Goal: Task Accomplishment & Management: Use online tool/utility

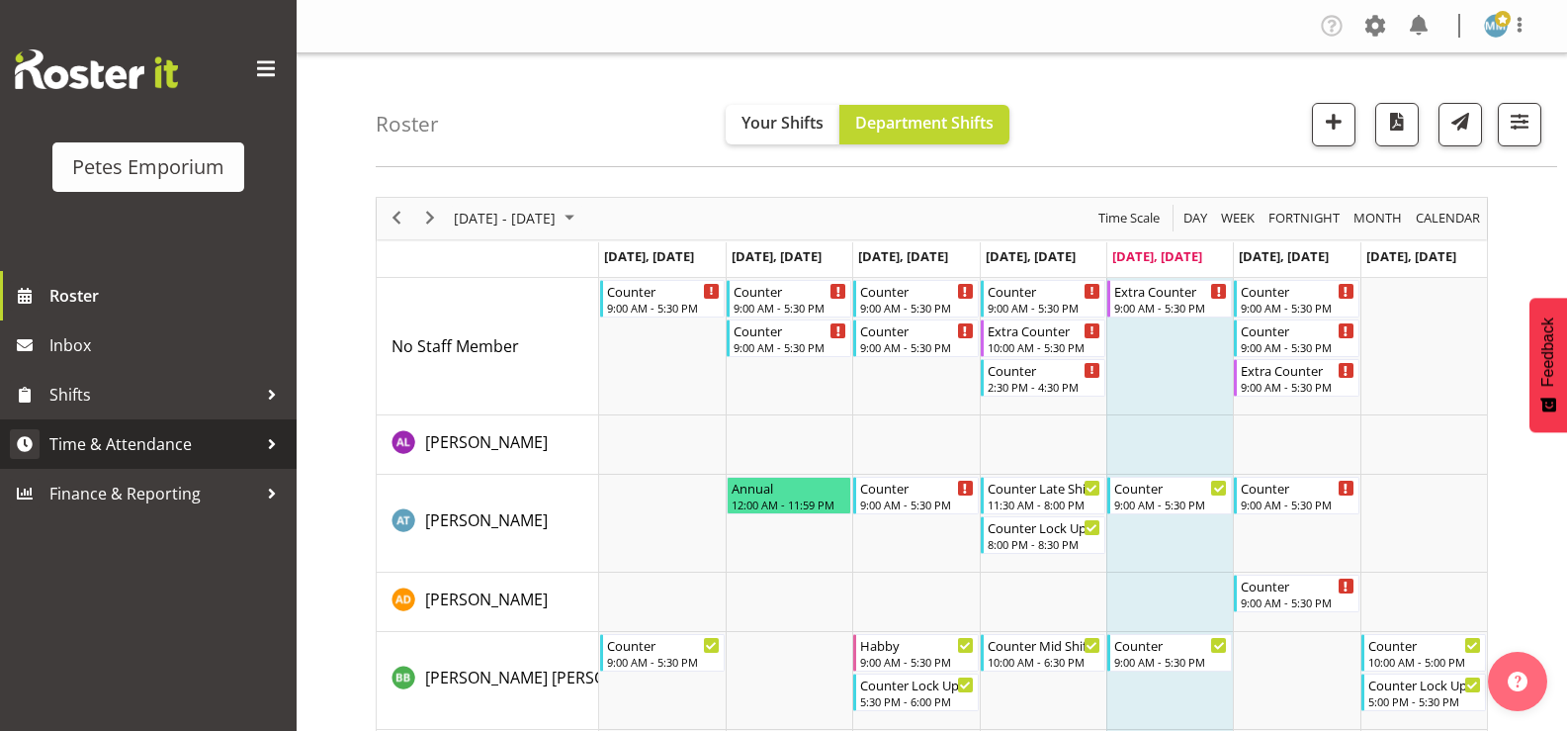
click at [210, 443] on span "Time & Attendance" at bounding box center [153, 444] width 208 height 30
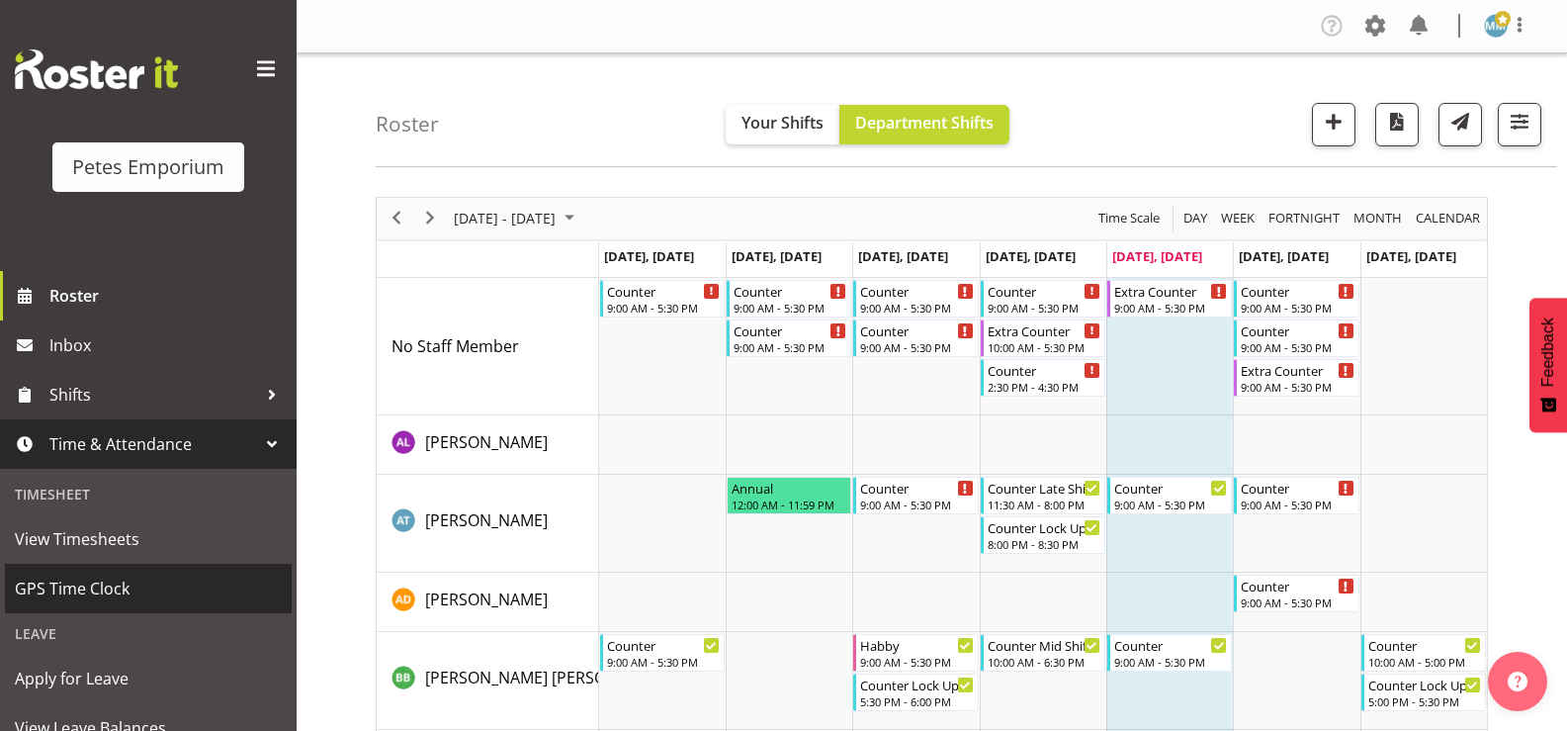
click at [127, 585] on span "GPS Time Clock" at bounding box center [148, 588] width 267 height 30
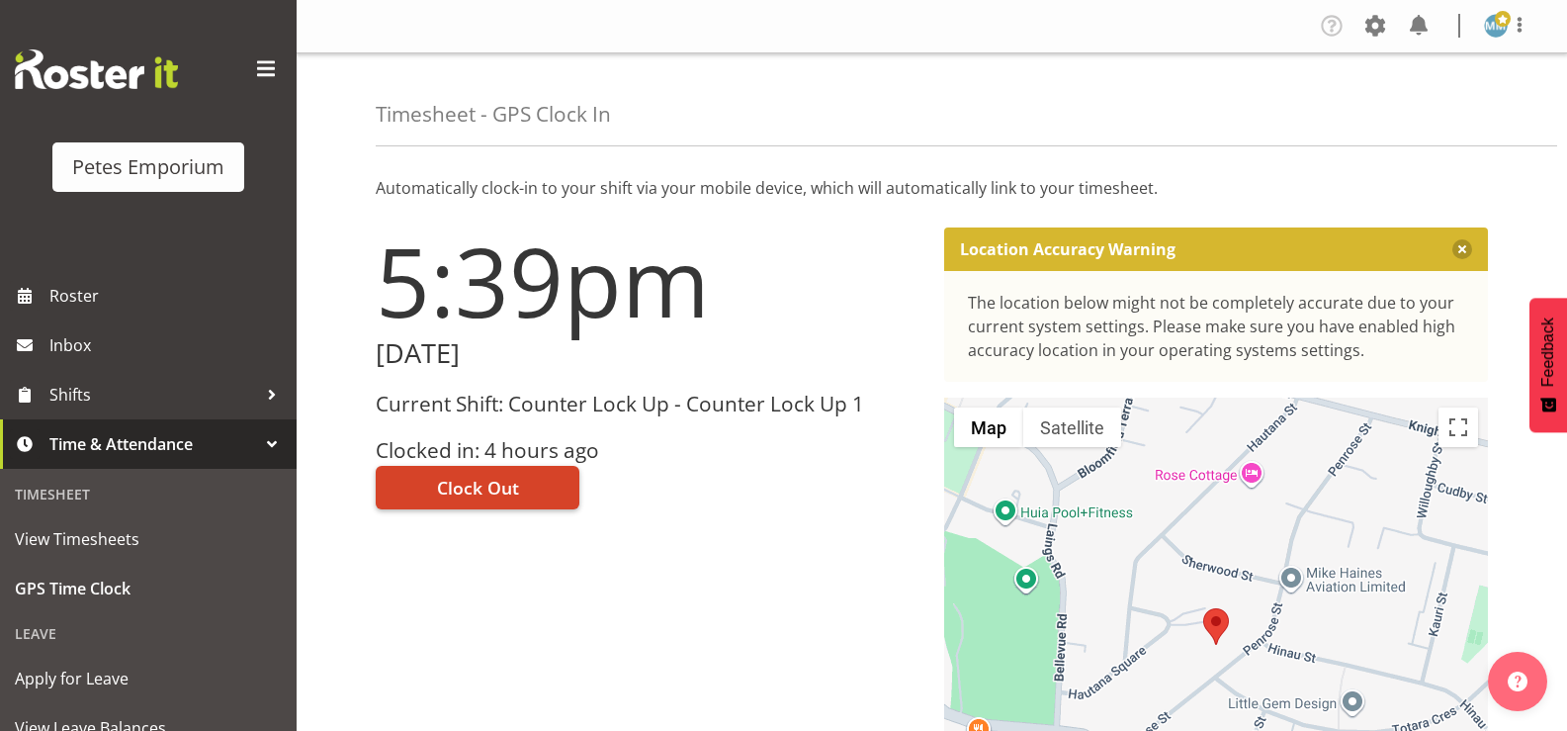
click at [474, 481] on span "Clock Out" at bounding box center [478, 488] width 82 height 26
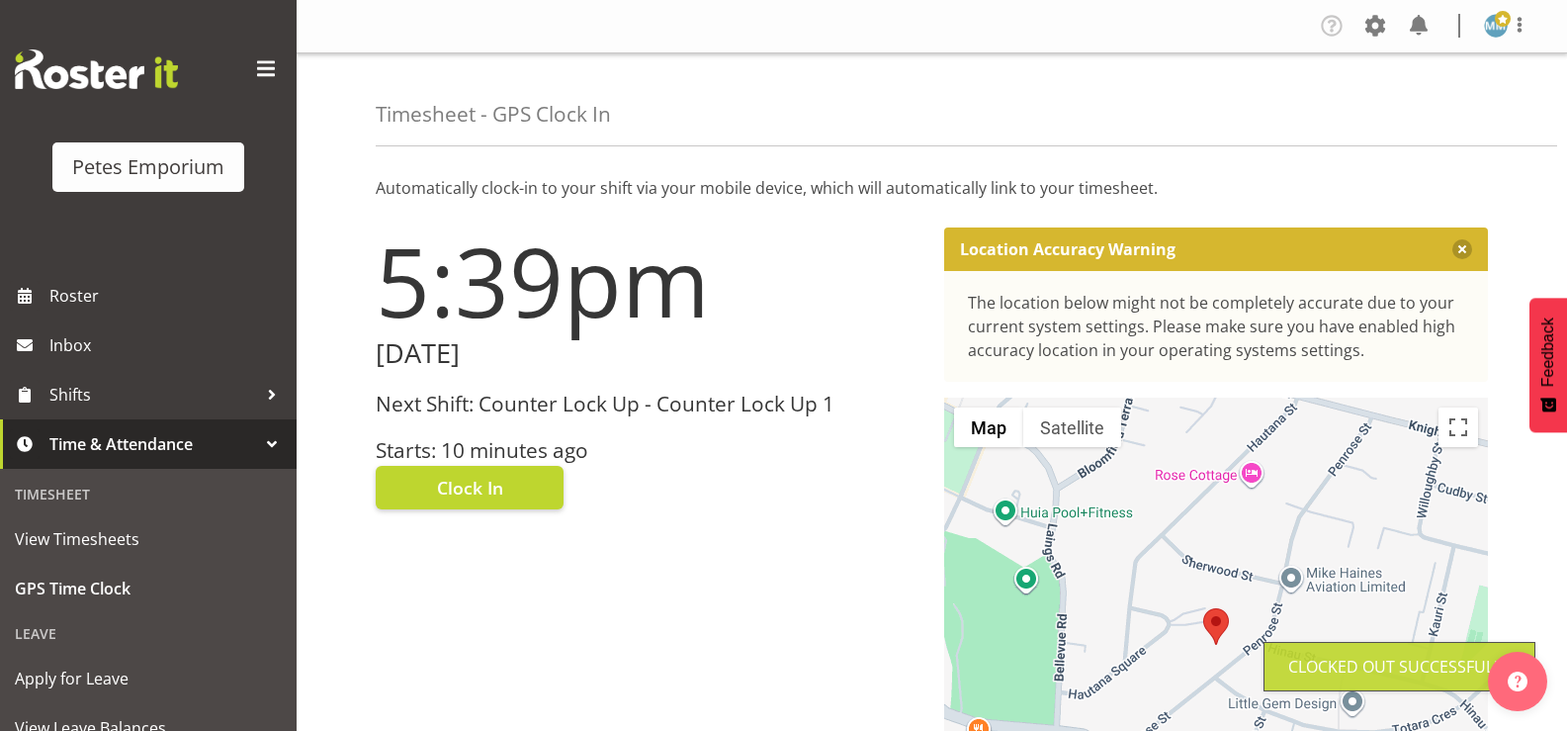
click at [1500, 23] on span at bounding box center [1503, 19] width 16 height 16
click at [1418, 105] on link "Log Out" at bounding box center [1437, 104] width 190 height 36
